Goal: Task Accomplishment & Management: Use online tool/utility

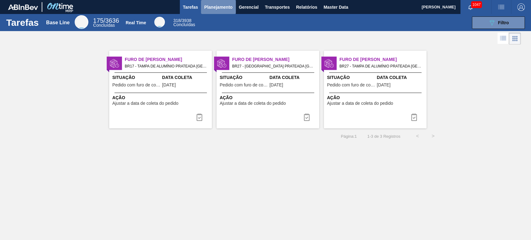
click at [228, 6] on span "Planejamento" at bounding box center [218, 6] width 28 height 7
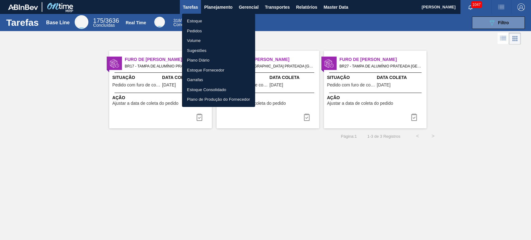
click at [506, 5] on div at bounding box center [265, 120] width 531 height 240
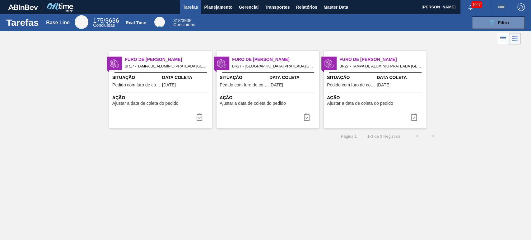
click at [504, 6] on div "Estoque Pedidos Volume Sugestões Plano Diário Estoque Fornecedor Garrafas Estoq…" at bounding box center [265, 120] width 531 height 240
click at [504, 5] on span "button" at bounding box center [500, 6] width 15 height 7
click at [492, 32] on li "Upload de Volumes" at bounding box center [497, 33] width 57 height 11
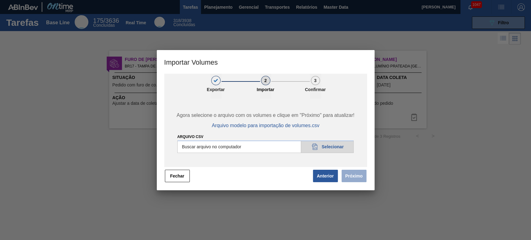
click at [338, 149] on input "Arquivo csv" at bounding box center [265, 146] width 177 height 12
type input "C:\fakepath\Template Subida LM.csv"
click at [317, 179] on button "Anterior" at bounding box center [325, 176] width 25 height 12
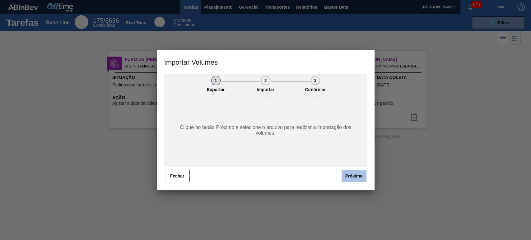
click at [349, 177] on button "Próximo" at bounding box center [353, 176] width 25 height 12
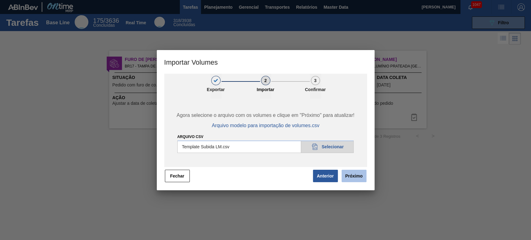
click at [355, 177] on button "Próximo" at bounding box center [353, 176] width 25 height 12
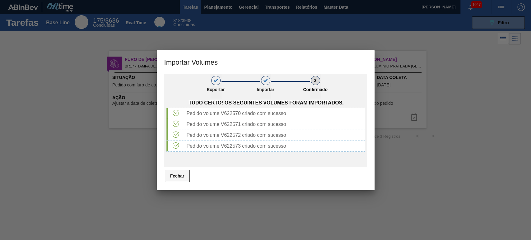
click at [178, 179] on button "Fechar" at bounding box center [177, 176] width 25 height 12
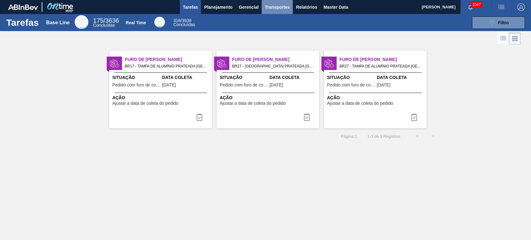
click at [276, 8] on span "Transportes" at bounding box center [276, 6] width 25 height 7
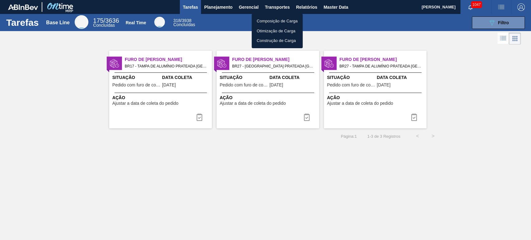
click at [271, 28] on li "Otimização de Carga" at bounding box center [276, 31] width 51 height 10
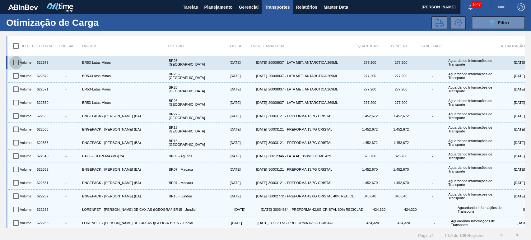
click at [14, 62] on input "checkbox" at bounding box center [15, 62] width 13 height 13
checkbox input "true"
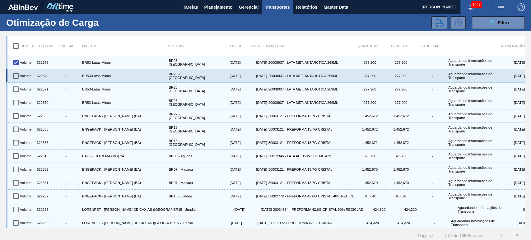
click at [13, 74] on input "checkbox" at bounding box center [15, 75] width 13 height 13
checkbox input "true"
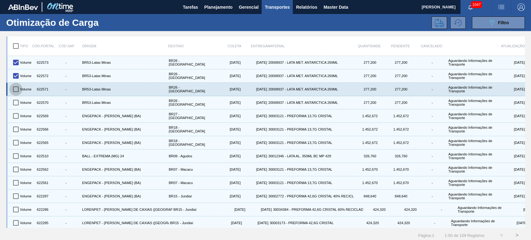
click at [17, 87] on input "checkbox" at bounding box center [15, 89] width 13 height 13
checkbox input "true"
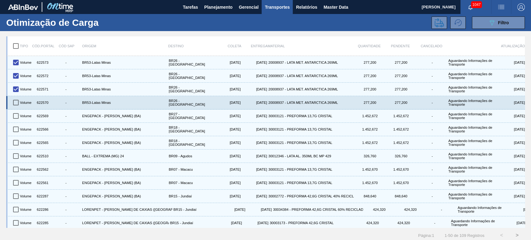
click at [18, 101] on input "checkbox" at bounding box center [15, 102] width 13 height 13
checkbox input "true"
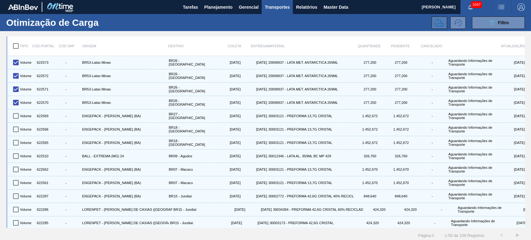
click at [438, 20] on icon at bounding box center [438, 22] width 9 height 9
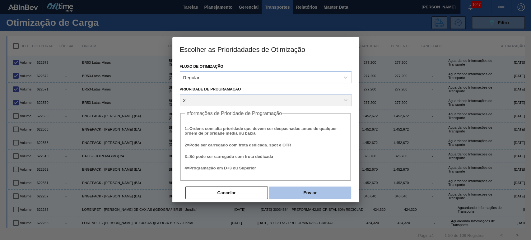
click at [310, 195] on button "Enviar" at bounding box center [310, 192] width 82 height 12
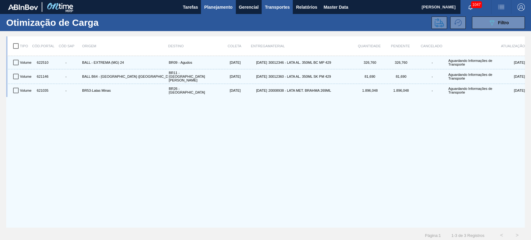
click at [212, 5] on span "Planejamento" at bounding box center [218, 6] width 28 height 7
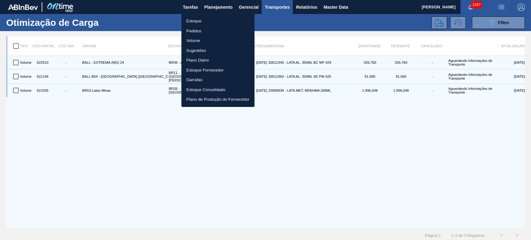
click at [197, 17] on li "Estoque" at bounding box center [217, 21] width 73 height 10
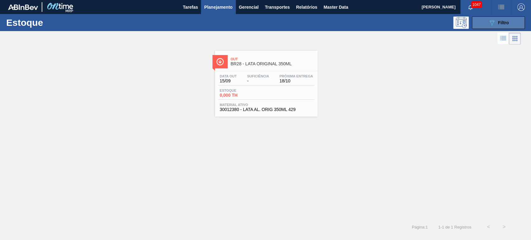
click at [496, 27] on button "089F7B8B-B2A5-4AFE-B5C0-19BA573D28AC Filtro" at bounding box center [497, 22] width 53 height 12
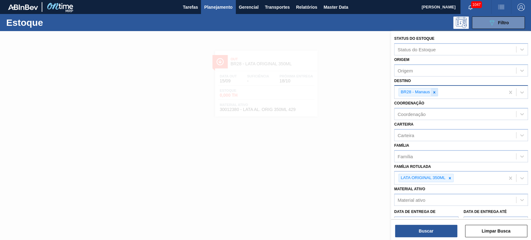
click at [435, 93] on icon at bounding box center [434, 92] width 4 height 4
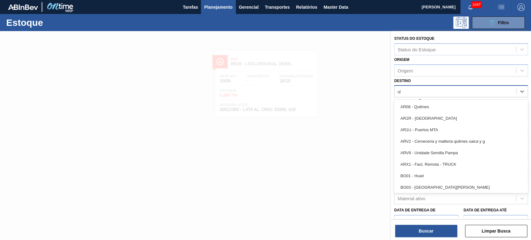
type input "ube"
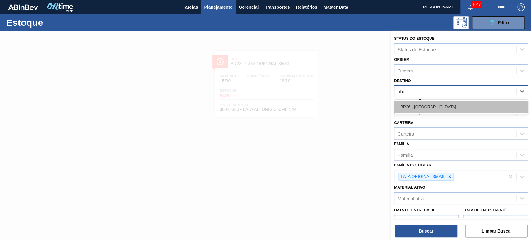
click at [421, 106] on div "BR26 - [GEOGRAPHIC_DATA]" at bounding box center [461, 106] width 134 height 11
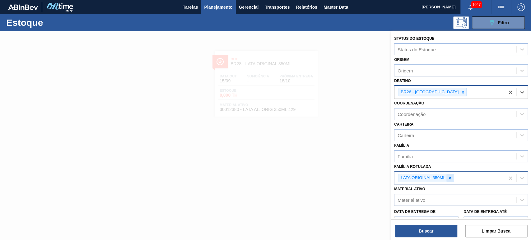
click at [451, 177] on icon at bounding box center [449, 178] width 4 height 4
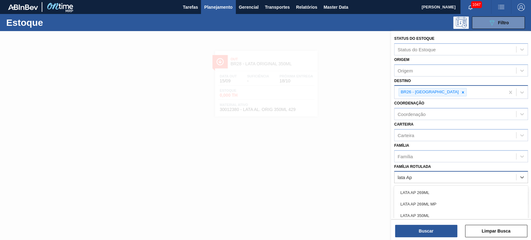
type Rotulada "lata Ap 2"
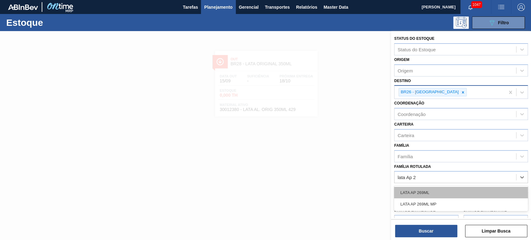
click at [425, 188] on div "LATA AP 269ML" at bounding box center [461, 192] width 134 height 11
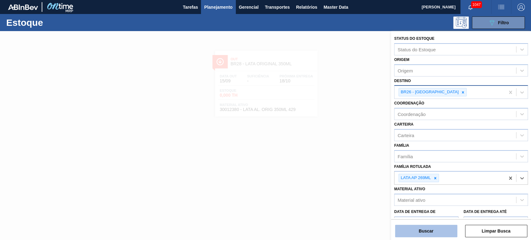
click at [424, 231] on button "Buscar" at bounding box center [426, 231] width 62 height 12
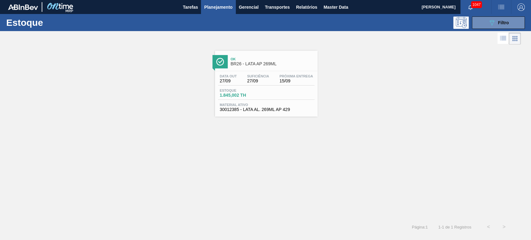
click at [260, 57] on span "Ok" at bounding box center [272, 59] width 84 height 4
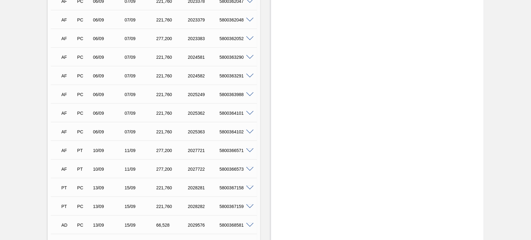
scroll to position [1889, 0]
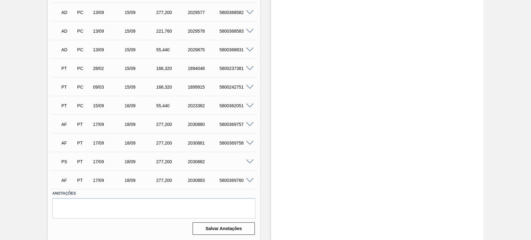
click at [246, 158] on div "PS PT 17/09 18/09 277,[PHONE_NUMBER]" at bounding box center [152, 161] width 190 height 12
click at [246, 162] on span at bounding box center [249, 161] width 7 height 5
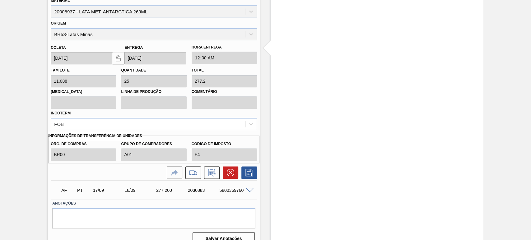
scroll to position [2073, 0]
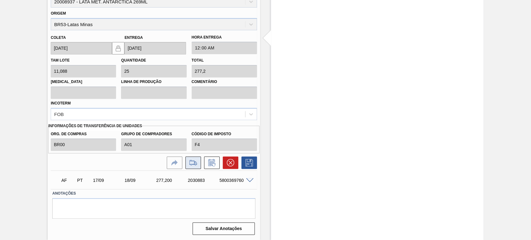
click at [191, 164] on icon at bounding box center [193, 162] width 10 height 7
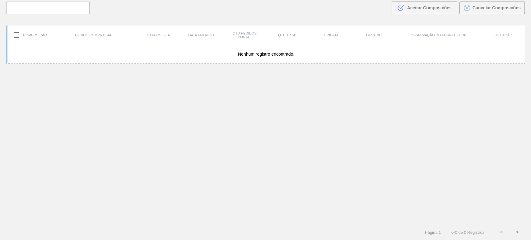
scroll to position [45, 0]
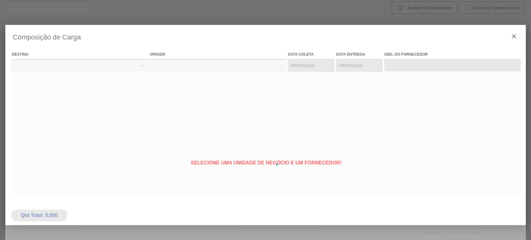
type coleta "[DATE]"
type entrega "[DATE]"
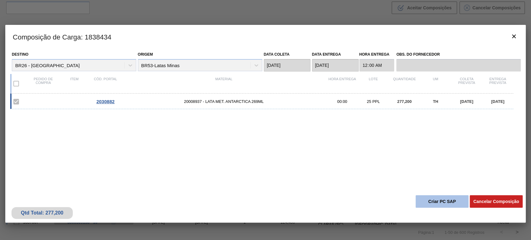
click at [441, 203] on button "Criar PC SAP" at bounding box center [441, 201] width 53 height 12
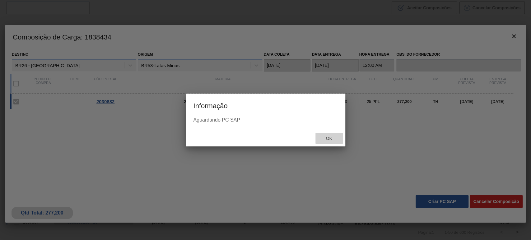
click at [328, 141] on div "Ok" at bounding box center [328, 138] width 27 height 11
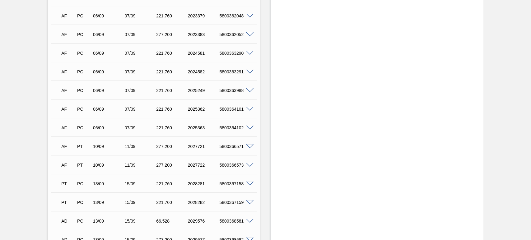
scroll to position [1889, 0]
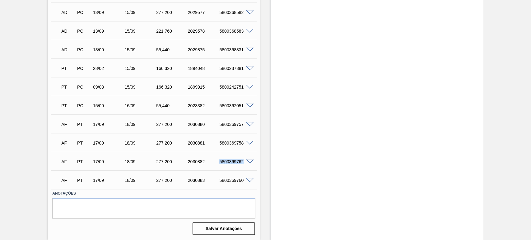
drag, startPoint x: 241, startPoint y: 162, endPoint x: 213, endPoint y: 161, distance: 28.6
click at [213, 161] on div "AF PT 17/09 18/09 277,[PHONE_NUMBER] 5800369762" at bounding box center [152, 161] width 190 height 12
copy div "5800369762"
